Goal: Complete application form

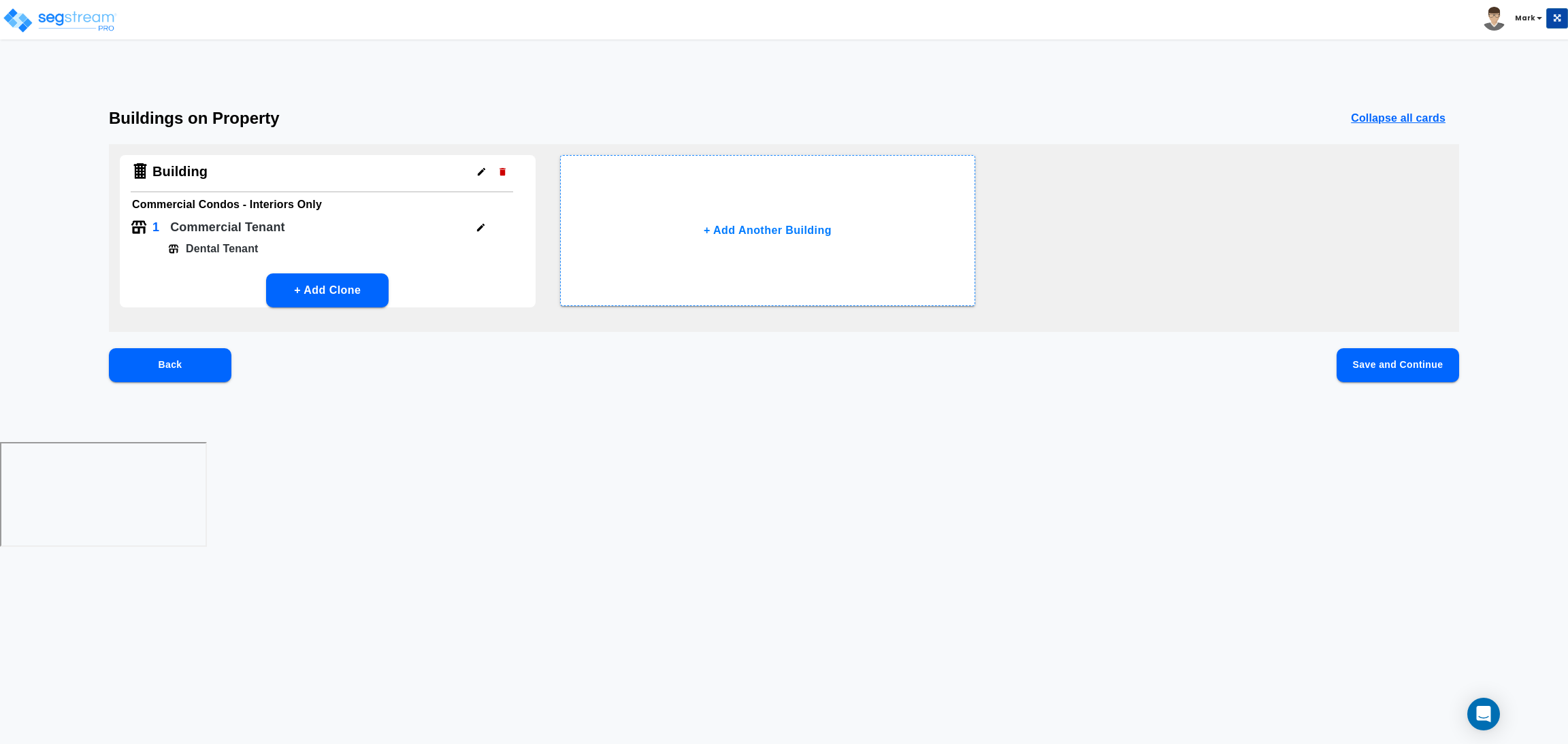
click at [1373, 349] on button "Save and Continue" at bounding box center [1398, 365] width 122 height 34
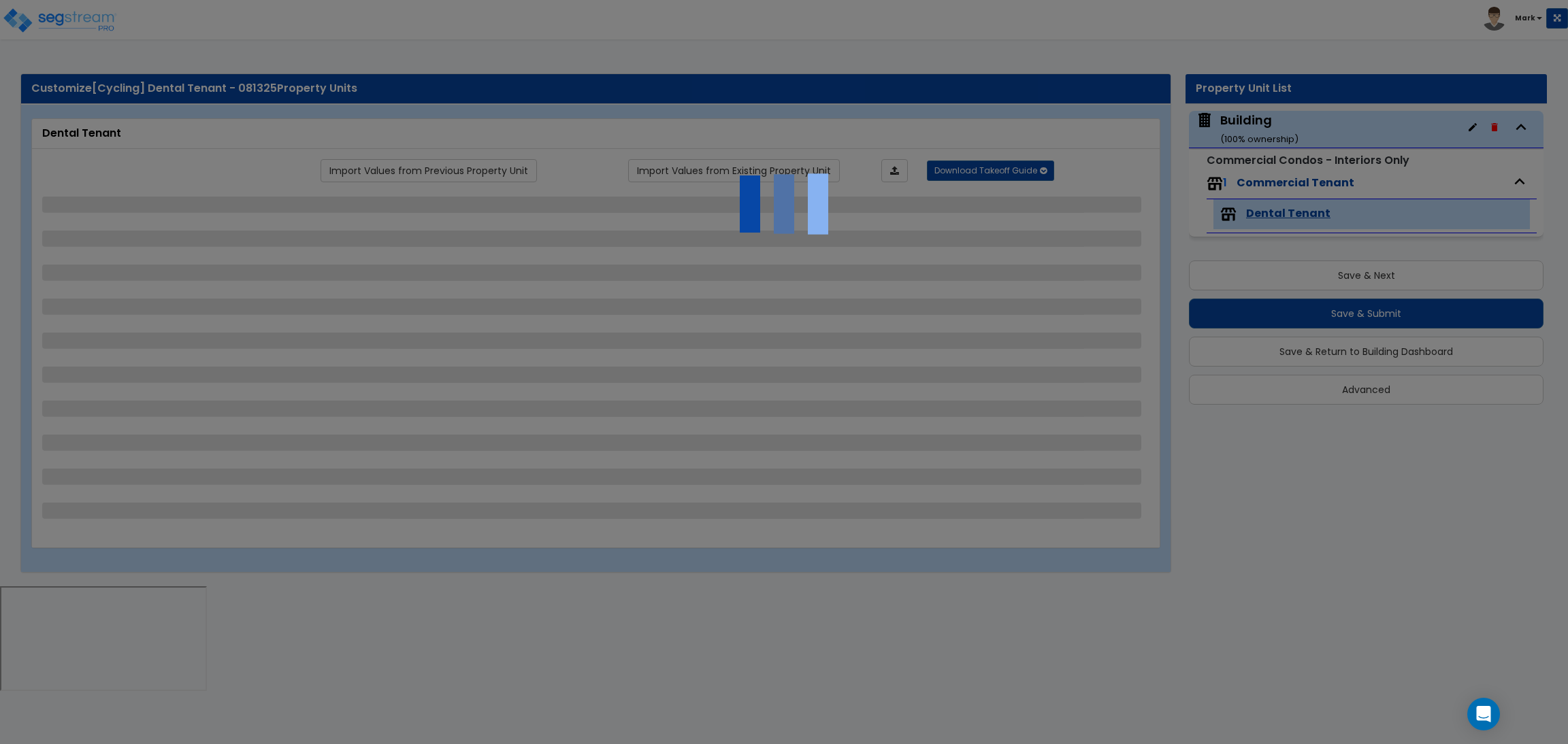
select select "1"
select select "4"
select select "2"
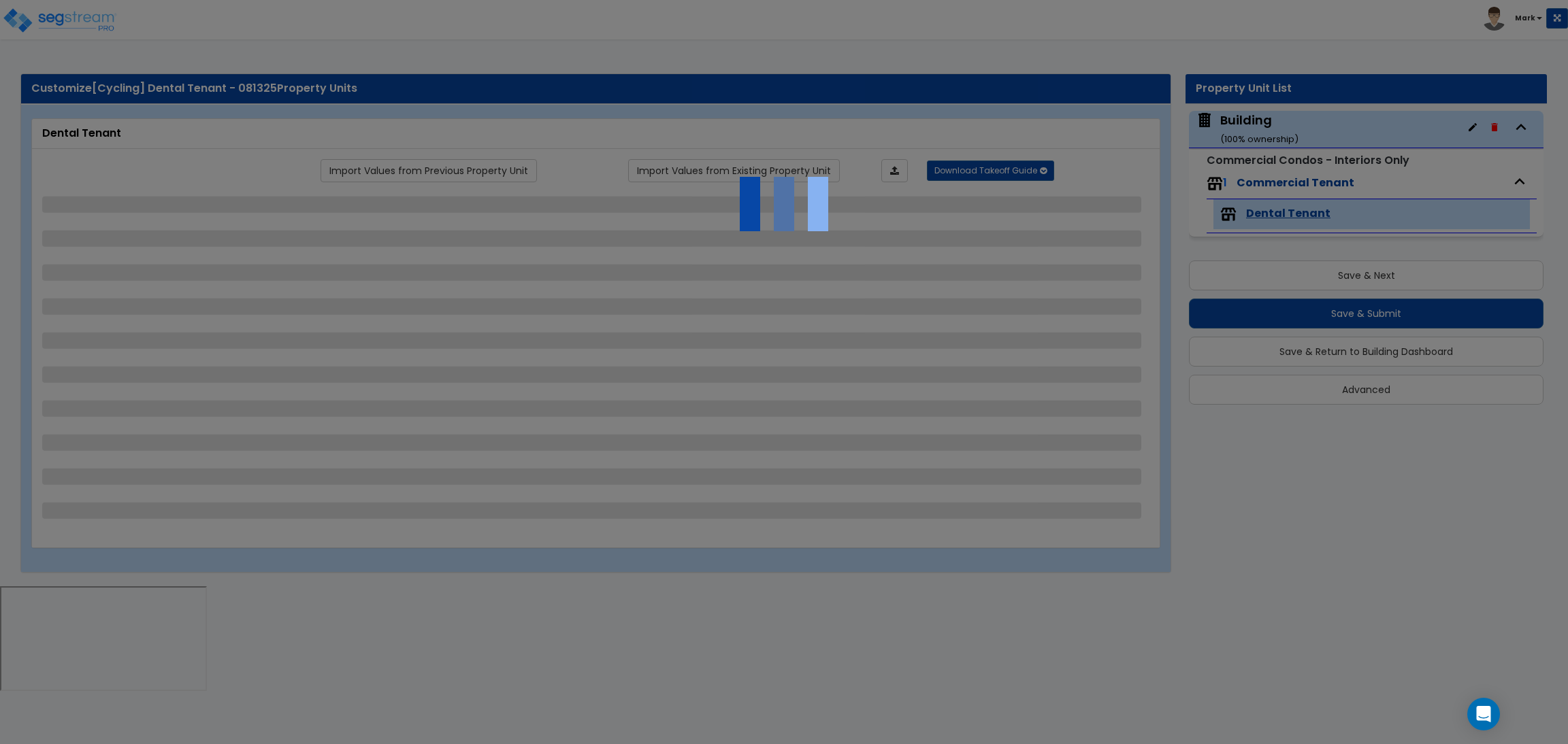
select select "3"
select select "1"
select select "5"
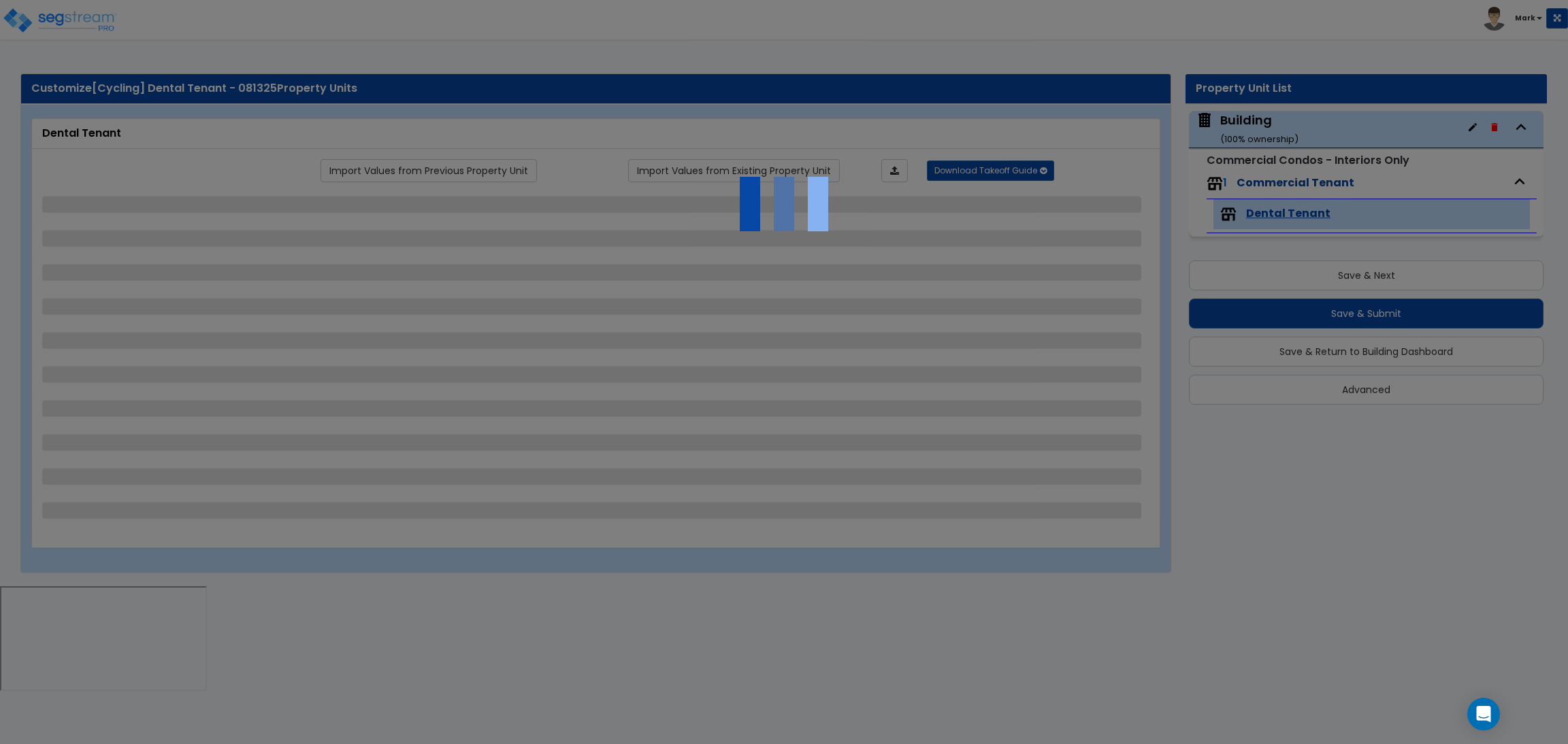
select select "2"
select select "1"
select select "3"
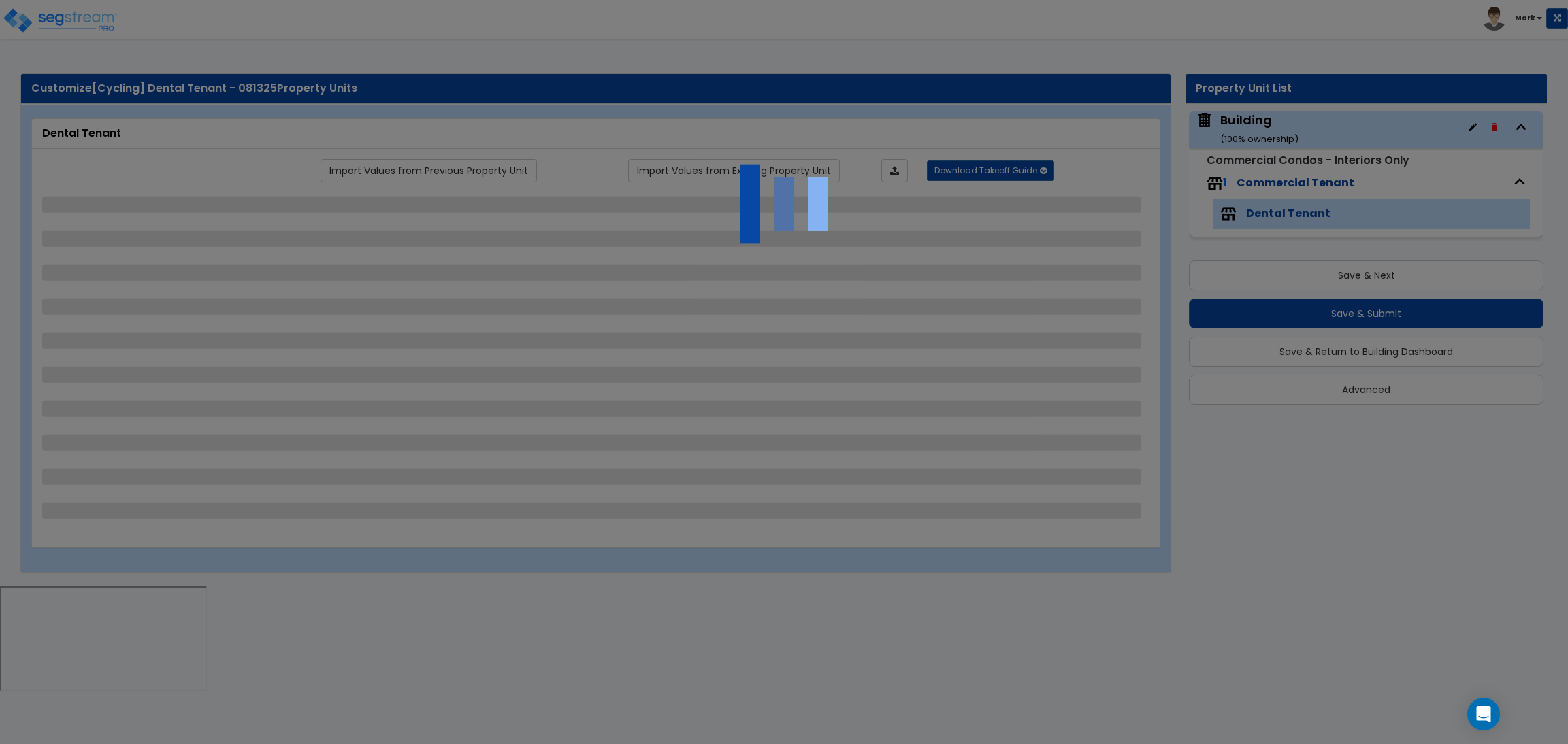
select select "1"
select select "2"
select select "1"
select select "5"
select select "1"
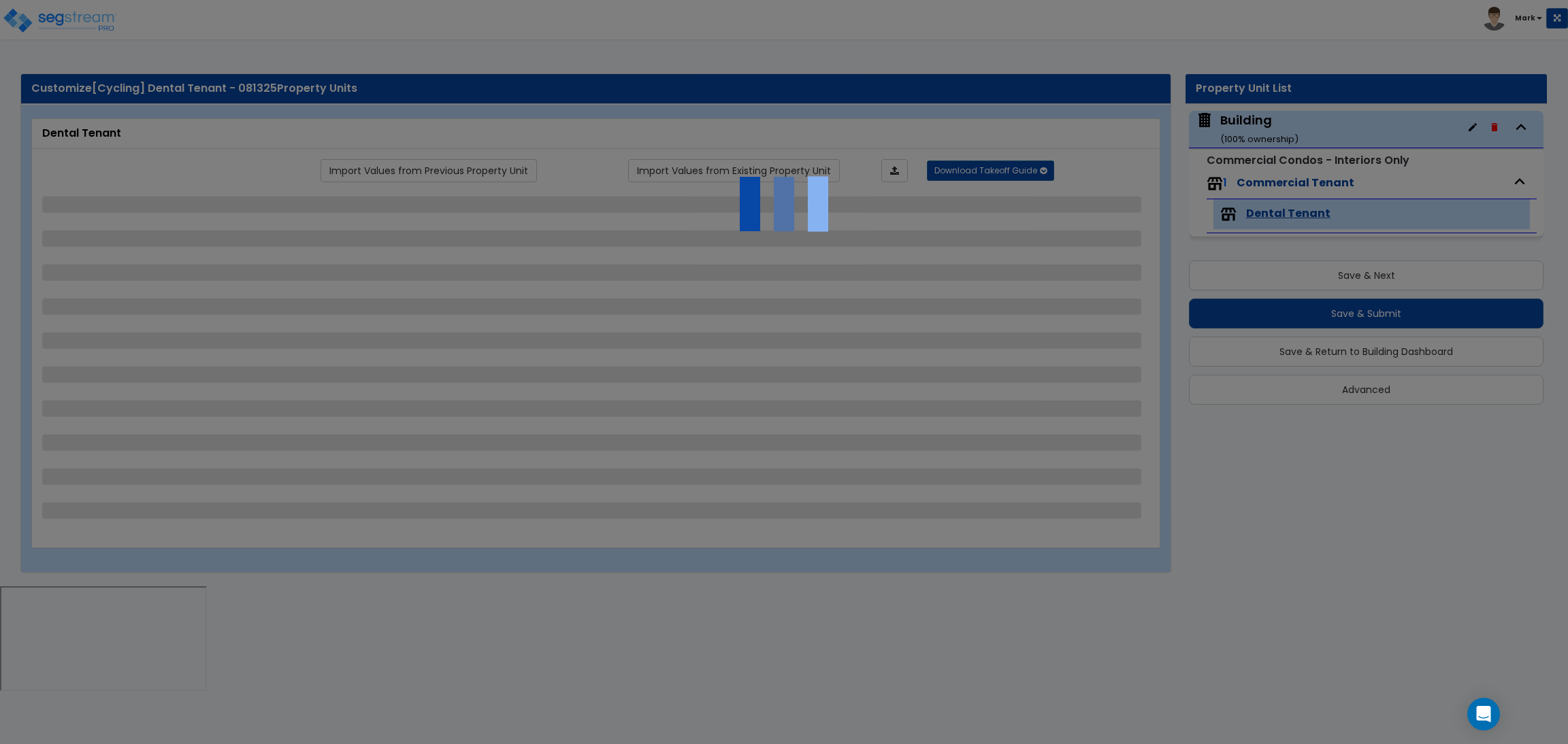
select select "1"
select select "2"
select select "4"
select select "1"
select select "4"
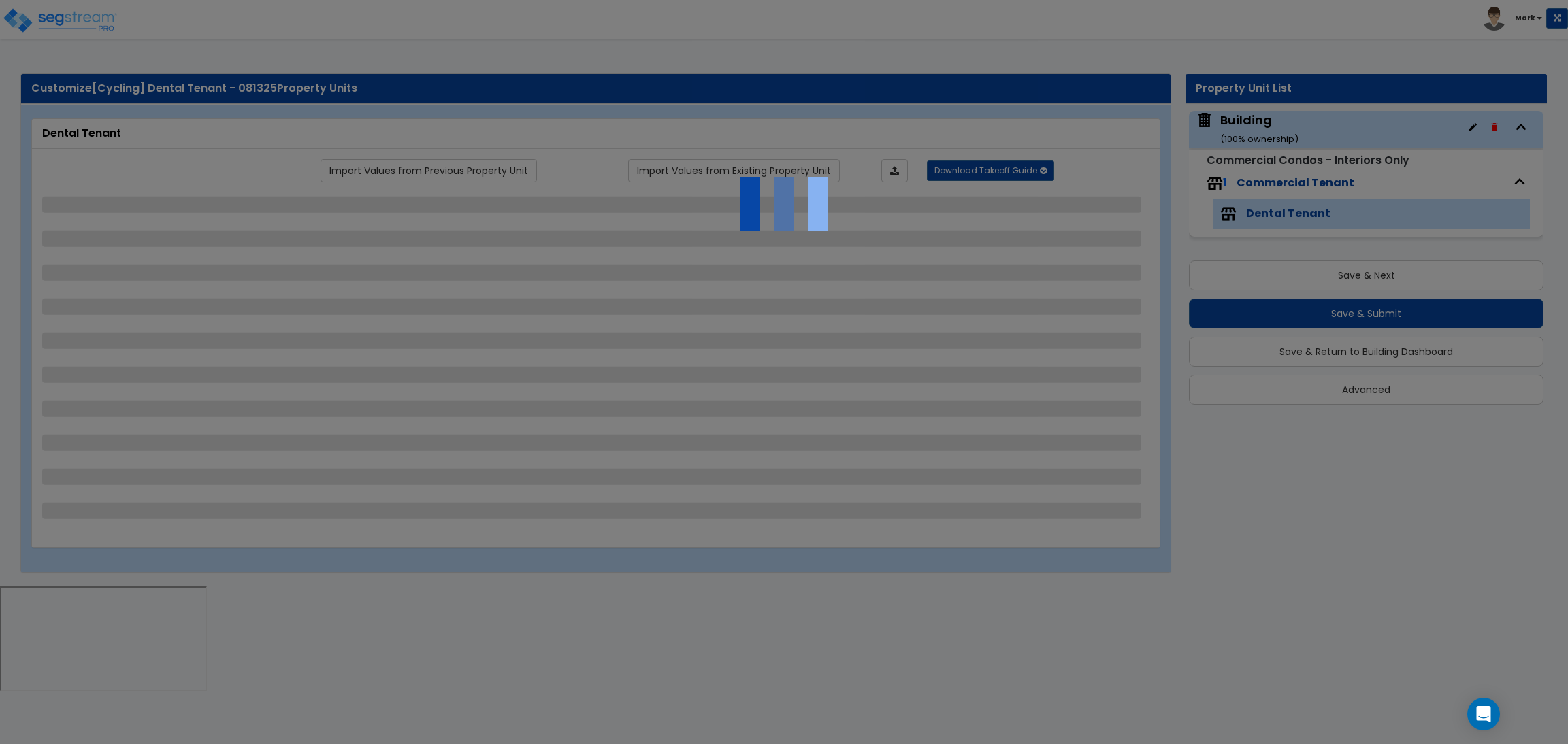
select select "2"
select select "3"
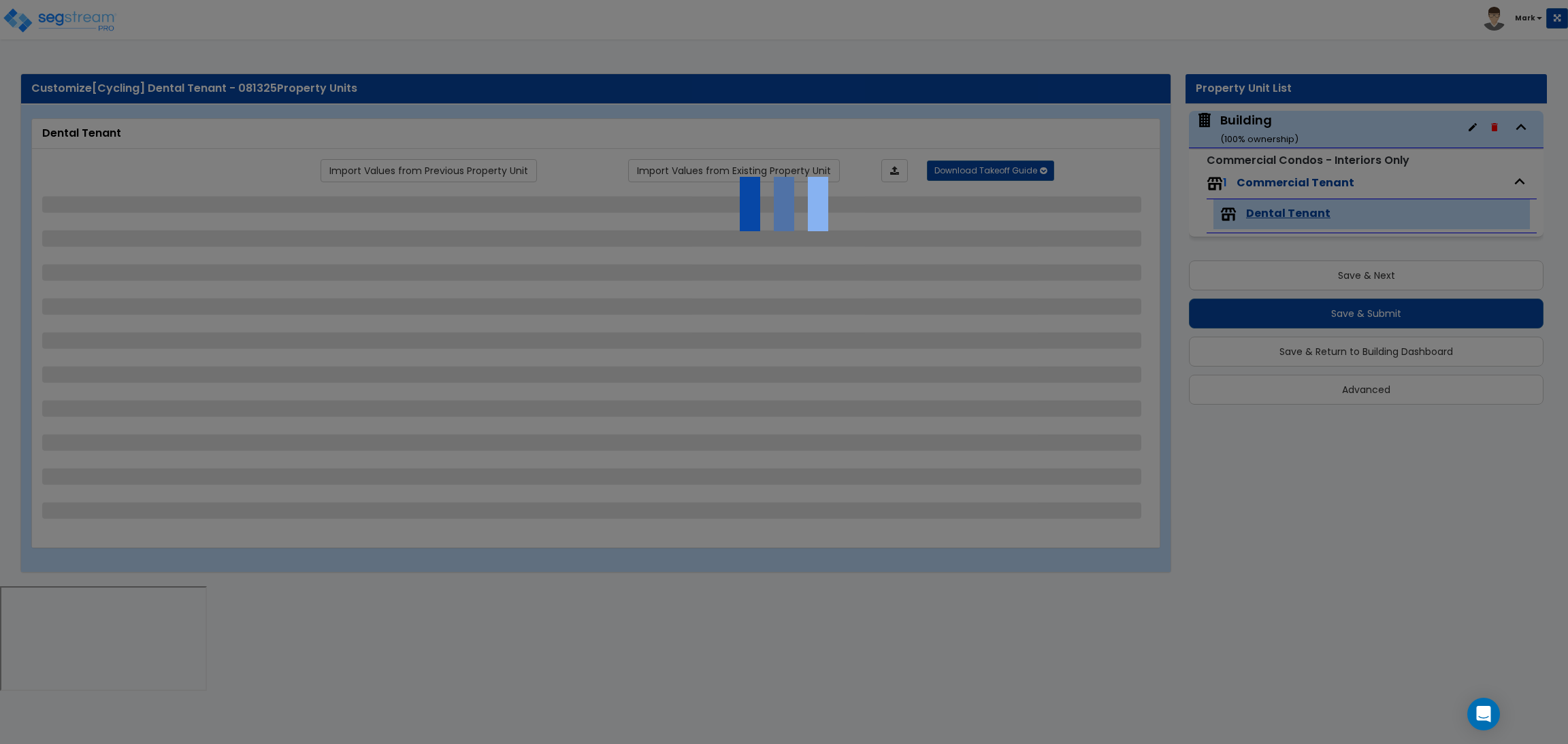
select select "1"
select select "2"
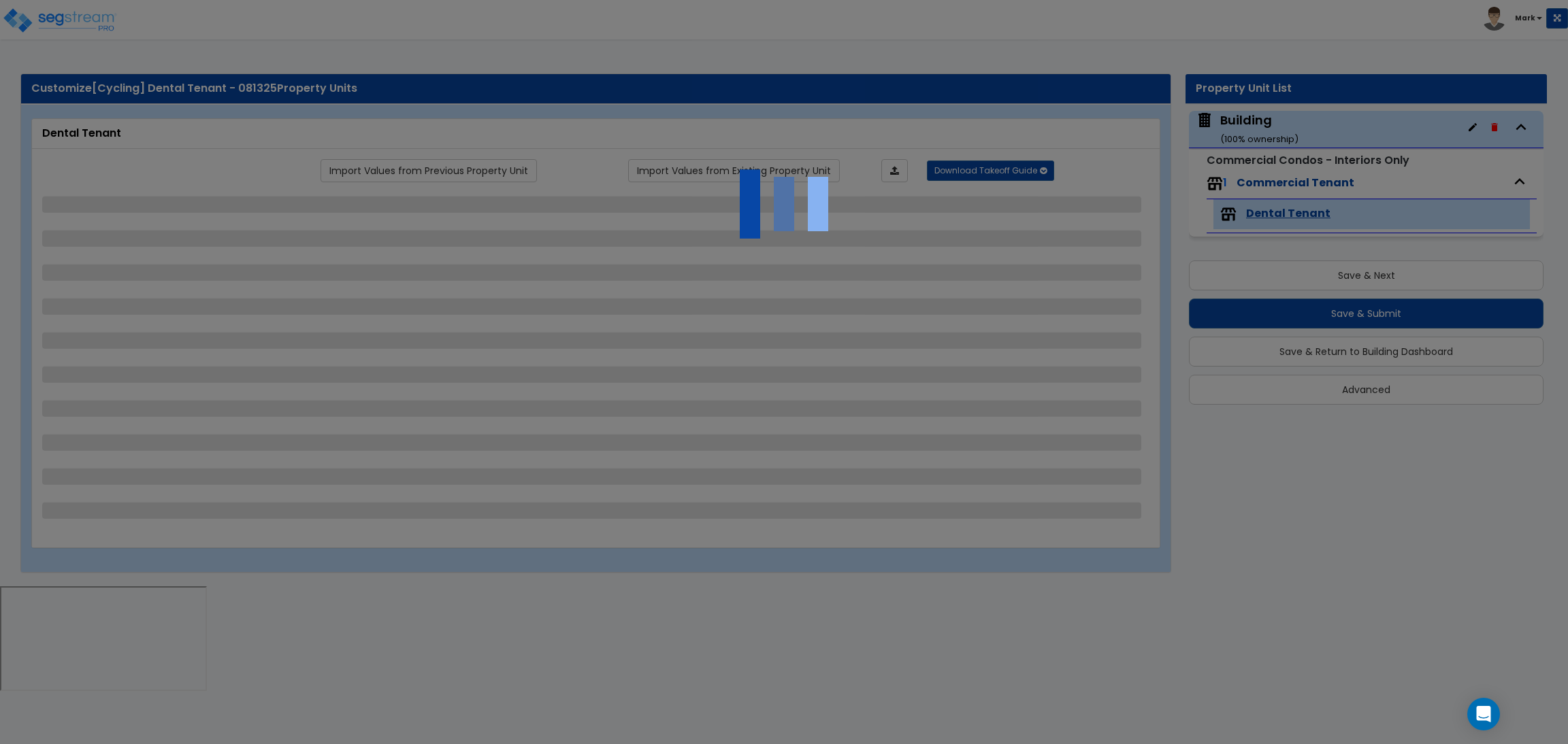
select select "2"
select select "3"
select select "4"
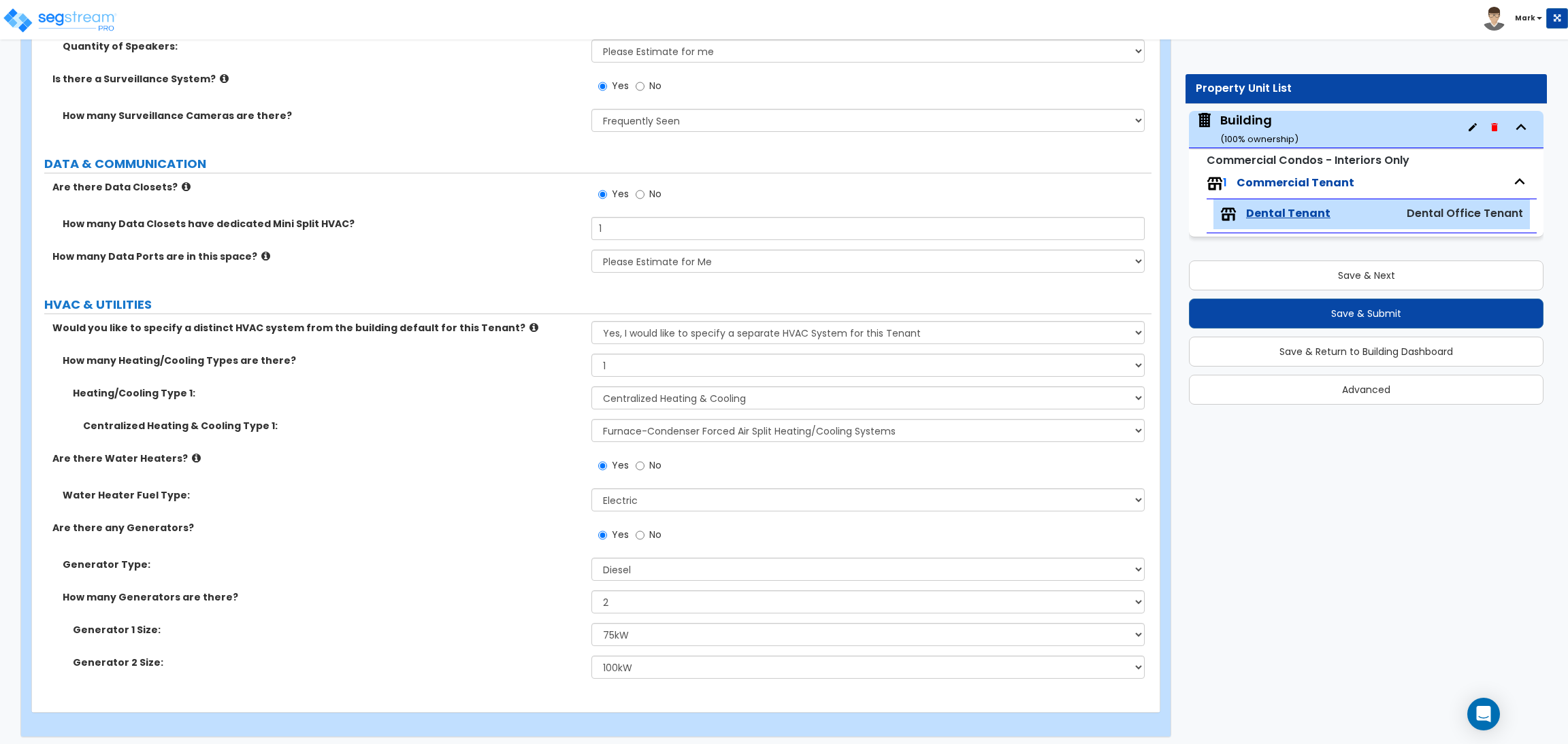
scroll to position [6337, 0]
